Goal: Task Accomplishment & Management: Complete application form

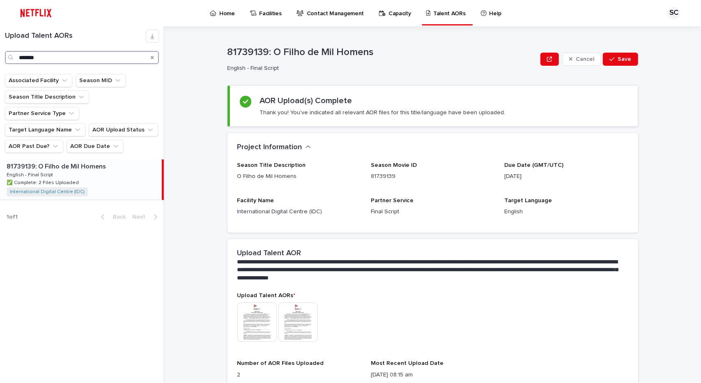
drag, startPoint x: 41, startPoint y: 59, endPoint x: 12, endPoint y: 61, distance: 29.2
click at [12, 61] on div "*******" at bounding box center [82, 57] width 154 height 13
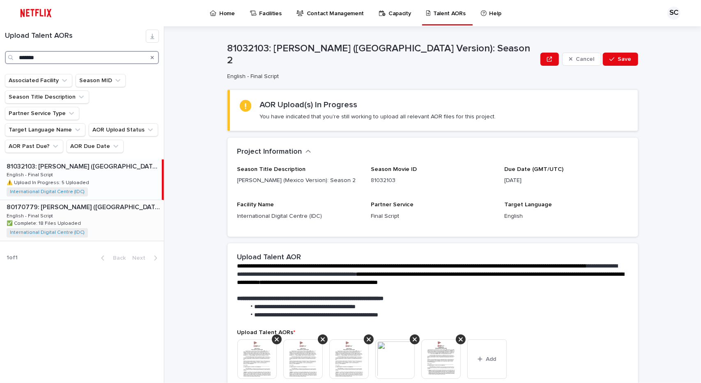
type input "*******"
click at [62, 219] on p "✅ Complete: 18 Files Uploaded" at bounding box center [45, 222] width 76 height 7
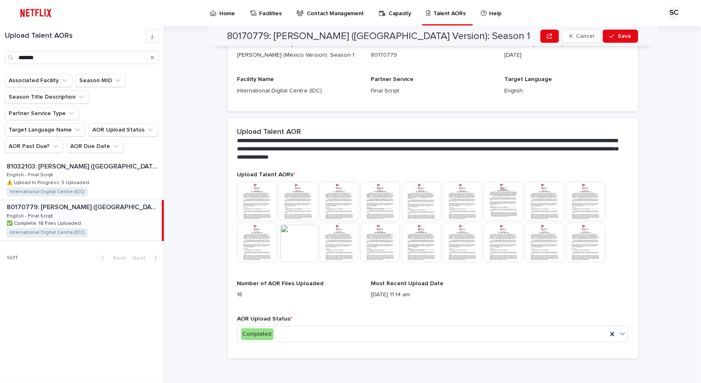
scroll to position [126, 0]
click at [260, 207] on img at bounding box center [256, 200] width 39 height 39
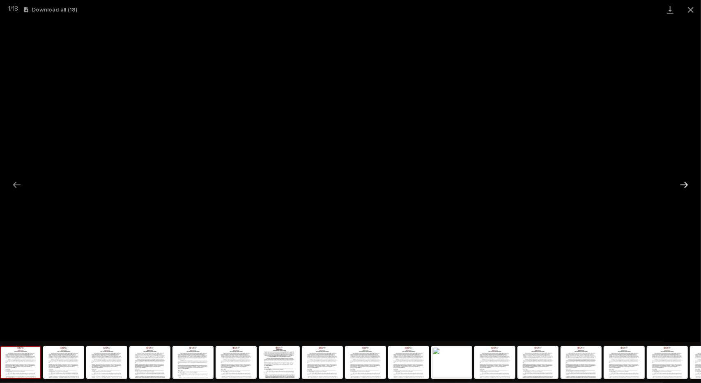
click at [686, 188] on button "Next slide" at bounding box center [684, 185] width 17 height 16
click at [687, 182] on button "Next slide" at bounding box center [684, 185] width 17 height 16
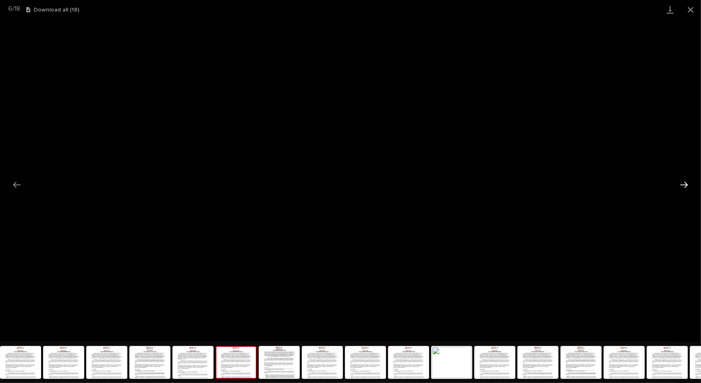
click at [687, 182] on button "Next slide" at bounding box center [684, 185] width 17 height 16
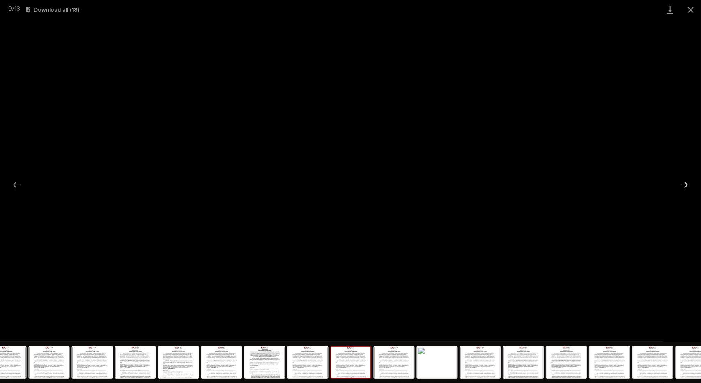
click at [687, 182] on button "Next slide" at bounding box center [684, 185] width 17 height 16
click at [680, 188] on button "Next slide" at bounding box center [684, 185] width 17 height 16
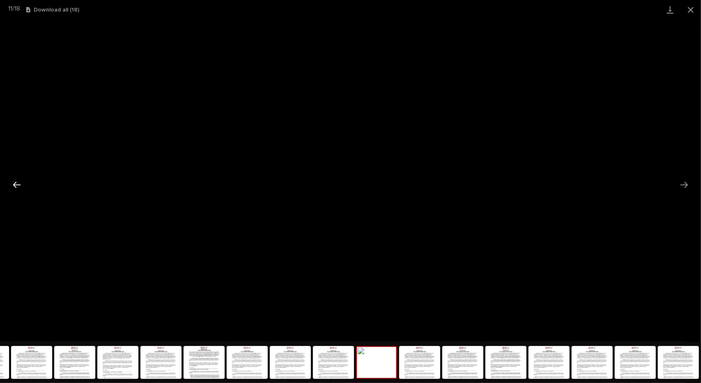
click at [15, 184] on button "Previous slide" at bounding box center [16, 185] width 17 height 16
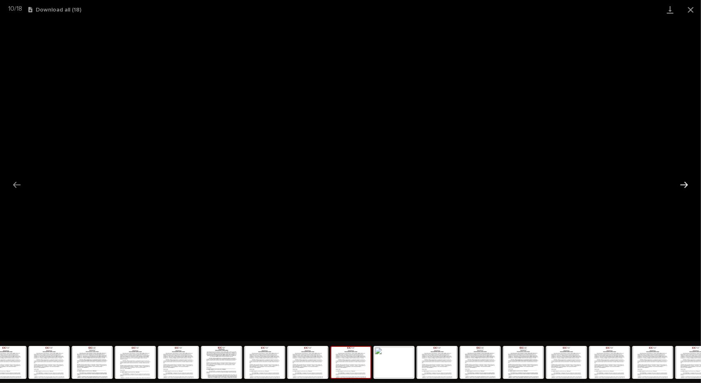
click at [681, 182] on button "Next slide" at bounding box center [684, 185] width 17 height 16
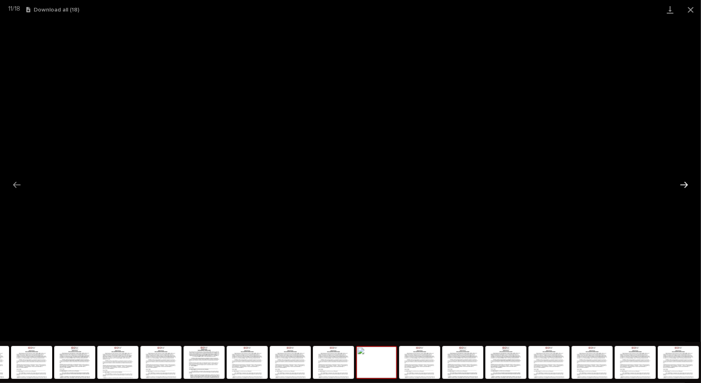
click at [681, 182] on button "Next slide" at bounding box center [684, 185] width 17 height 16
click at [677, 183] on button "Next slide" at bounding box center [684, 185] width 17 height 16
click at [680, 183] on button "Next slide" at bounding box center [684, 185] width 17 height 16
click at [686, 184] on button "Next slide" at bounding box center [684, 185] width 17 height 16
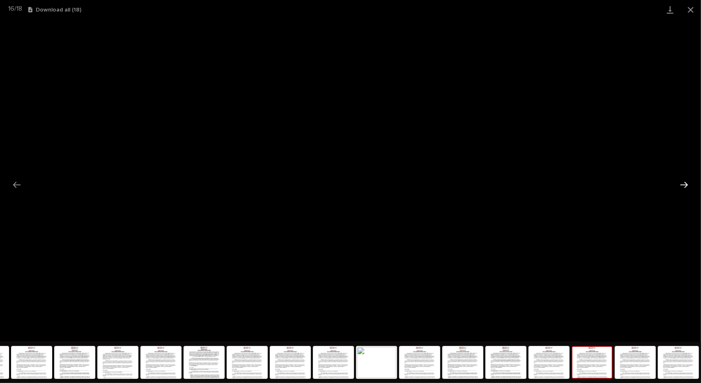
click at [684, 183] on button "Next slide" at bounding box center [684, 185] width 17 height 16
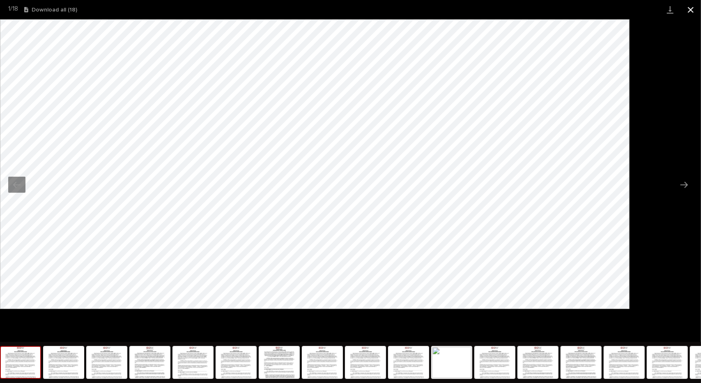
click at [688, 12] on button "Close gallery" at bounding box center [691, 9] width 21 height 19
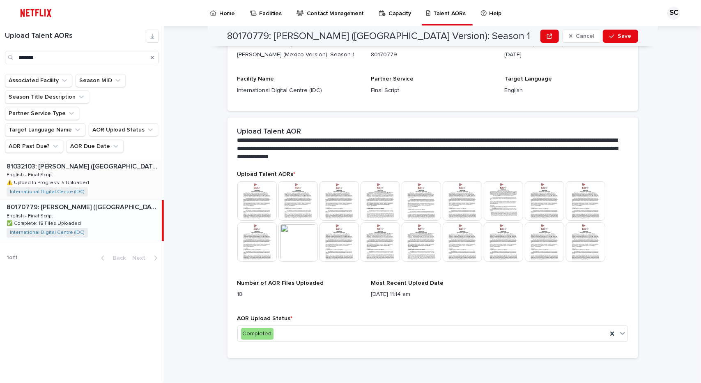
click at [43, 171] on p "English - Final Script" at bounding box center [31, 174] width 48 height 7
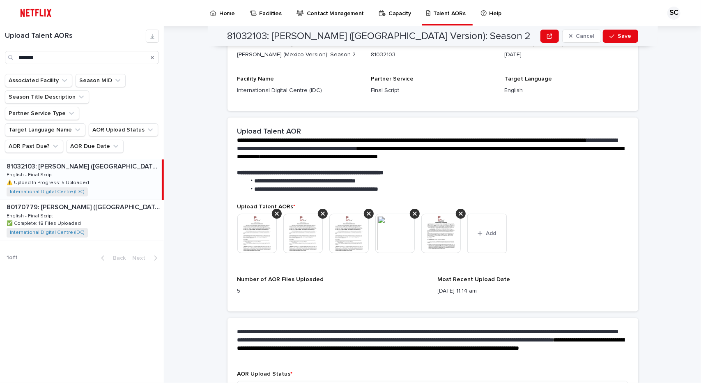
scroll to position [178, 0]
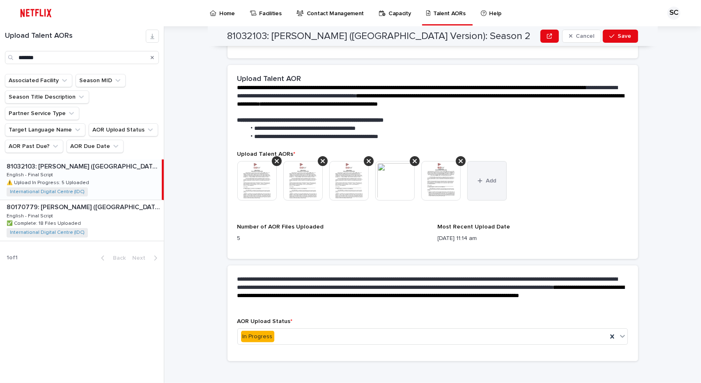
click at [473, 182] on button "Add" at bounding box center [487, 180] width 39 height 39
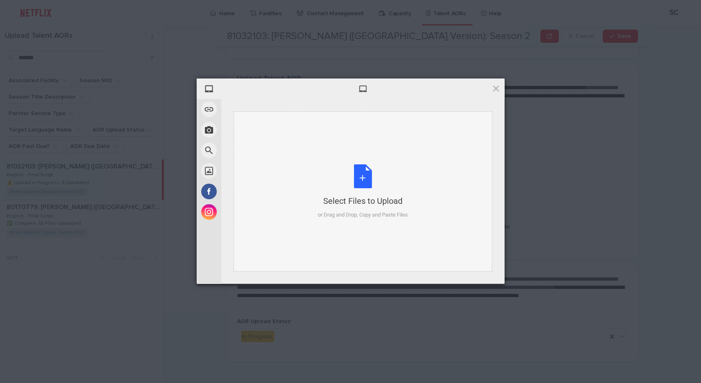
click at [365, 181] on div "Select Files to Upload or Drag and Drop, Copy and Paste Files" at bounding box center [363, 191] width 90 height 55
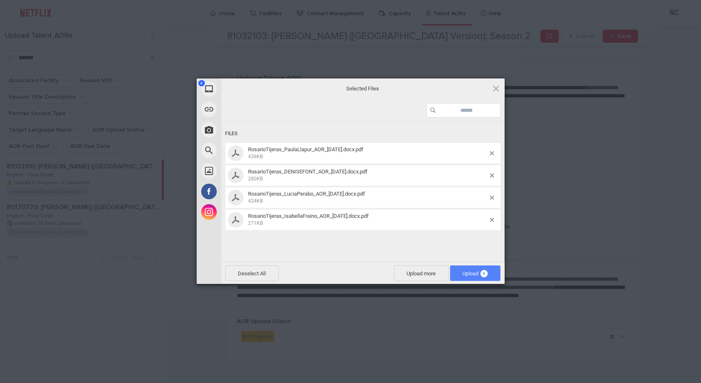
click at [463, 274] on span "Upload 4" at bounding box center [475, 273] width 25 height 6
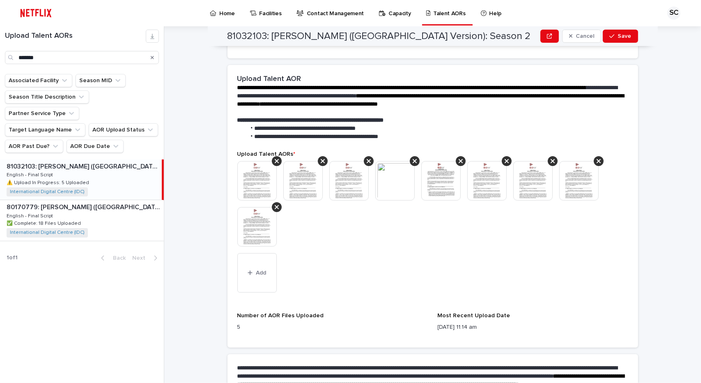
scroll to position [223, 0]
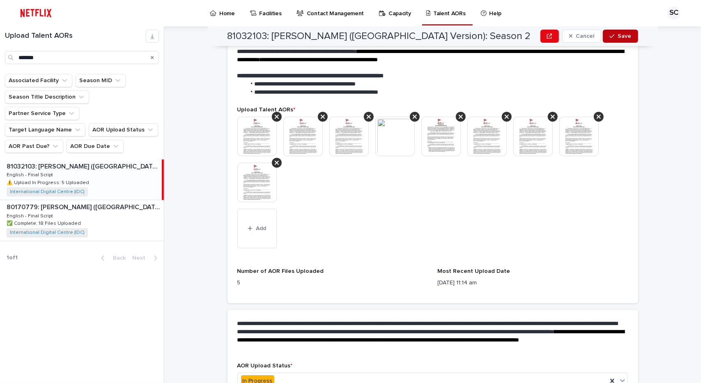
click at [610, 31] on button "Save" at bounding box center [620, 36] width 35 height 13
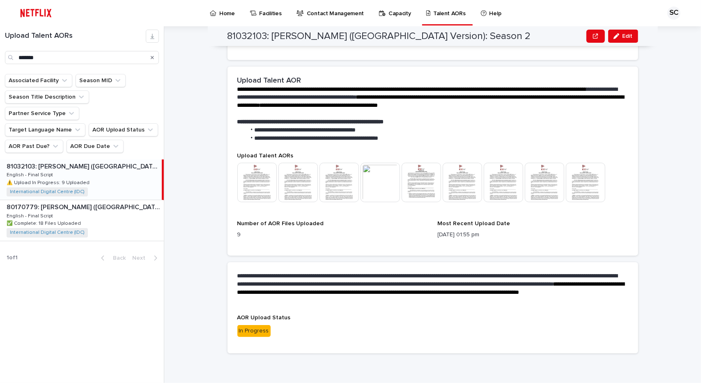
scroll to position [172, 0]
drag, startPoint x: 39, startPoint y: 60, endPoint x: 1, endPoint y: 62, distance: 37.4
click at [1, 62] on div "Upload Talent AORs *******" at bounding box center [82, 47] width 164 height 35
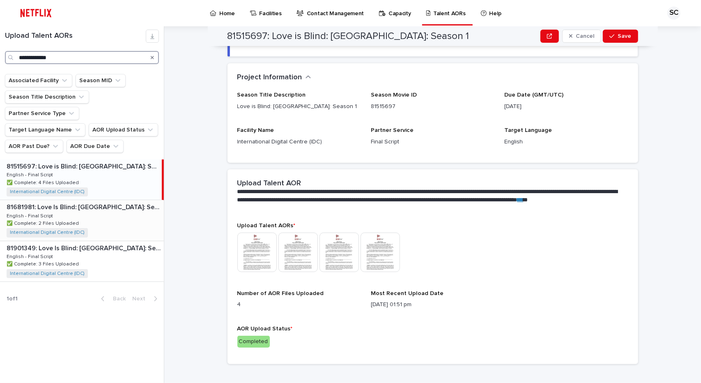
scroll to position [132, 0]
type input "**********"
